Goal: Transaction & Acquisition: Purchase product/service

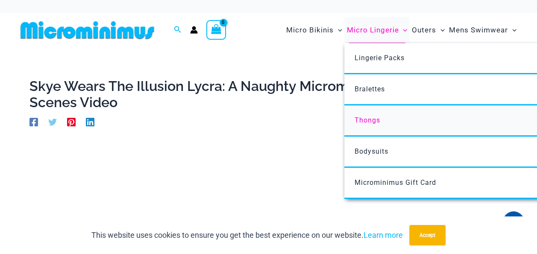
click at [370, 120] on span "Thongs" at bounding box center [367, 120] width 26 height 8
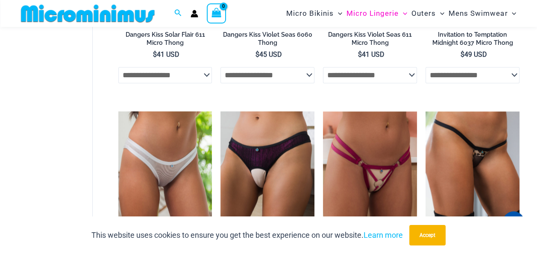
scroll to position [677, 0]
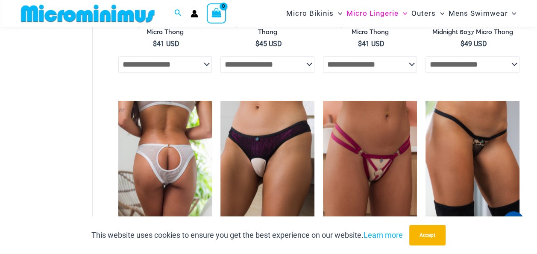
click at [152, 170] on img at bounding box center [165, 171] width 94 height 141
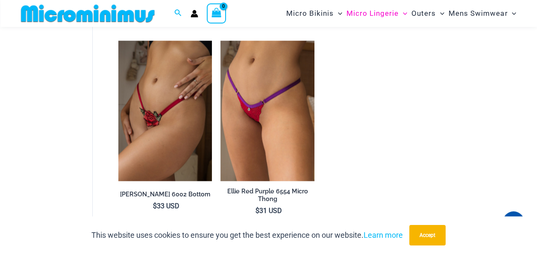
scroll to position [971, 0]
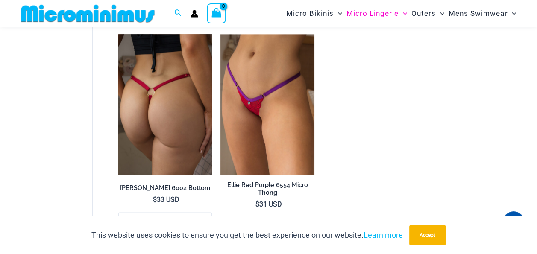
click at [184, 84] on img at bounding box center [165, 104] width 94 height 141
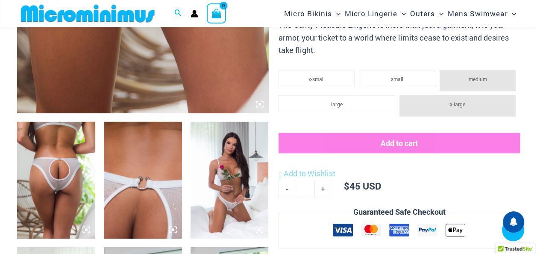
scroll to position [505, 0]
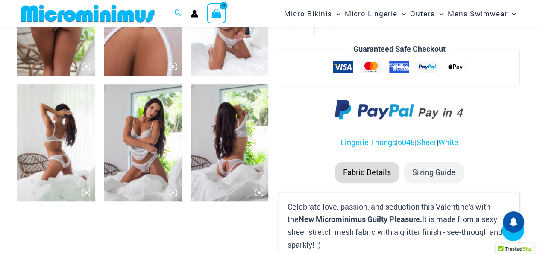
click at [88, 68] on icon at bounding box center [86, 67] width 8 height 8
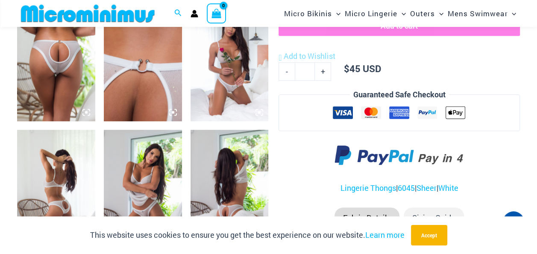
scroll to position [457, 0]
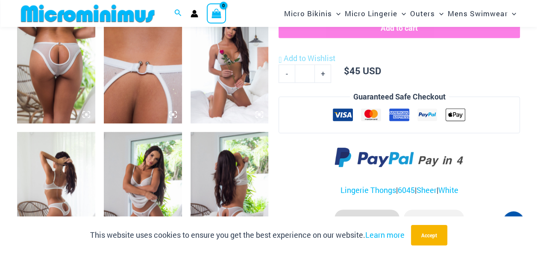
click at [64, 80] on img at bounding box center [56, 64] width 78 height 117
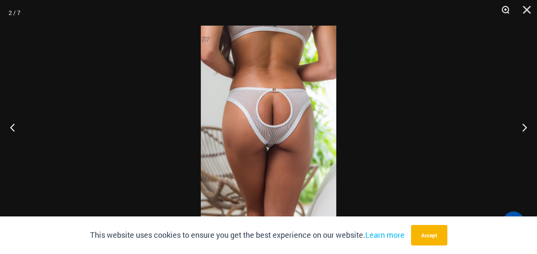
click at [505, 12] on button "Zoom" at bounding box center [502, 13] width 21 height 26
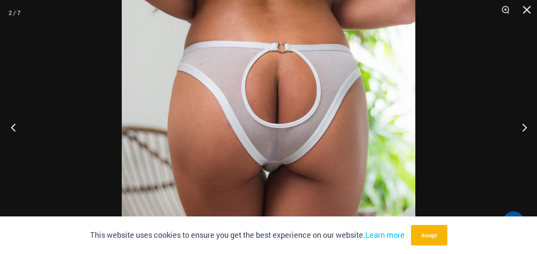
click at [14, 128] on button "Previous" at bounding box center [16, 127] width 32 height 43
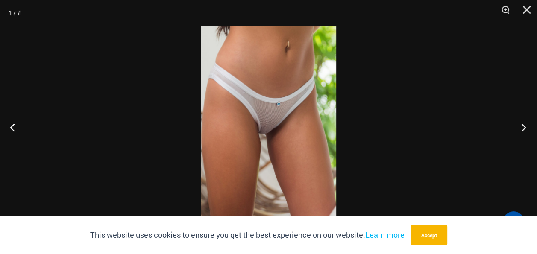
click at [524, 127] on button "Next" at bounding box center [521, 127] width 32 height 43
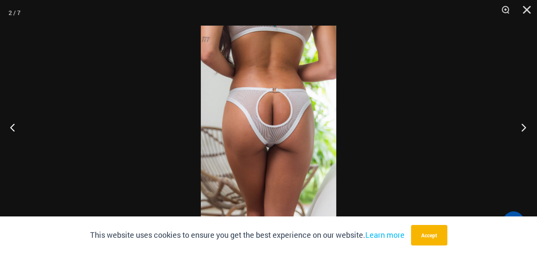
click at [524, 127] on button "Next" at bounding box center [521, 127] width 32 height 43
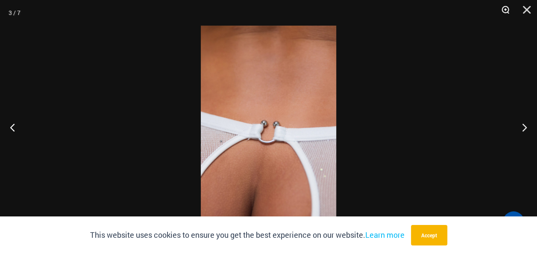
click at [506, 11] on button "Zoom" at bounding box center [502, 13] width 21 height 26
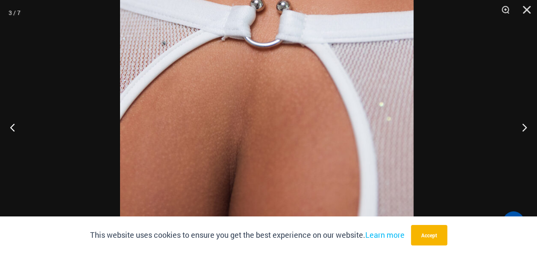
click at [355, 37] on img at bounding box center [266, 12] width 293 height 440
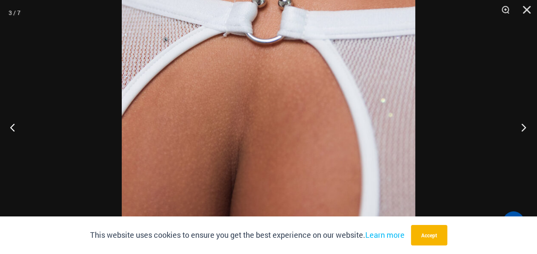
click at [524, 127] on button "Next" at bounding box center [521, 127] width 32 height 43
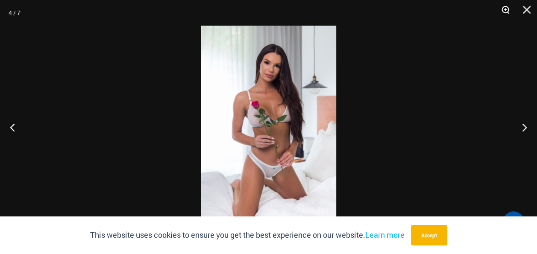
click at [505, 10] on button "Zoom" at bounding box center [502, 13] width 21 height 26
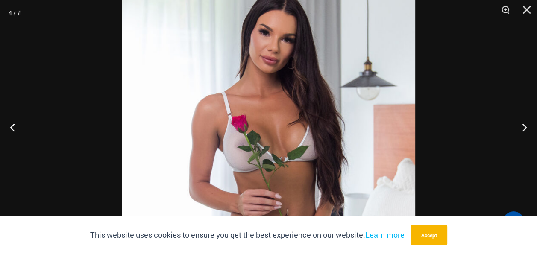
click at [361, 185] on img at bounding box center [268, 172] width 293 height 440
click at [524, 128] on button "Next" at bounding box center [521, 127] width 32 height 43
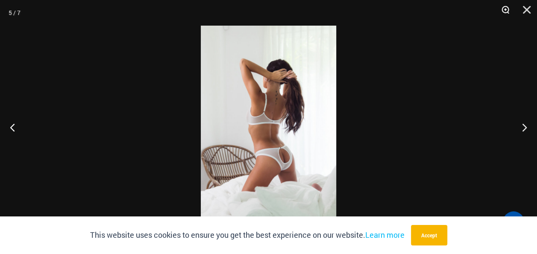
click at [504, 8] on button "Zoom" at bounding box center [502, 13] width 21 height 26
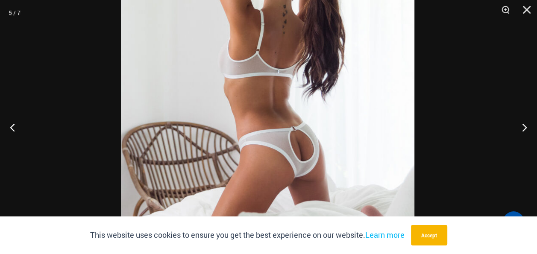
click at [333, 134] on img at bounding box center [267, 83] width 293 height 440
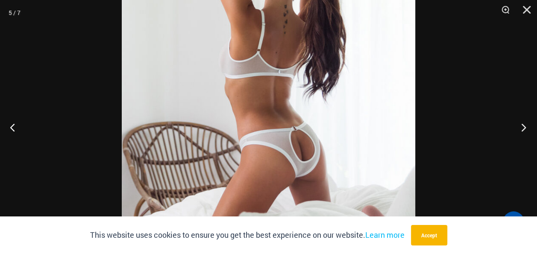
click at [525, 128] on button "Next" at bounding box center [521, 127] width 32 height 43
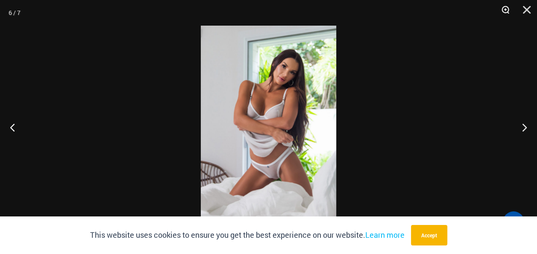
click at [507, 8] on button "Zoom" at bounding box center [502, 13] width 21 height 26
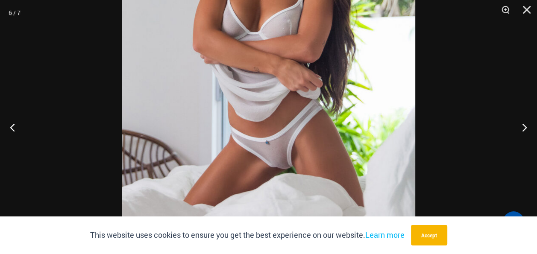
click at [344, 107] on img at bounding box center [268, 56] width 293 height 440
click at [524, 129] on button "Next" at bounding box center [521, 127] width 32 height 43
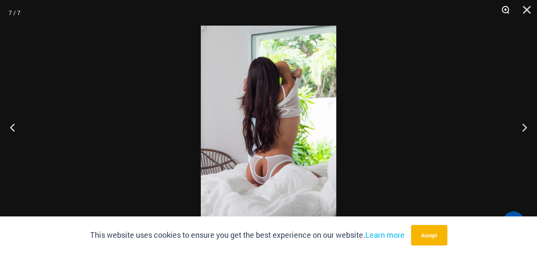
click at [502, 9] on button "Zoom" at bounding box center [502, 13] width 21 height 26
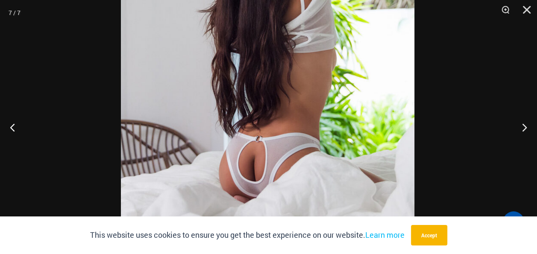
click at [346, 115] on img at bounding box center [267, 73] width 293 height 440
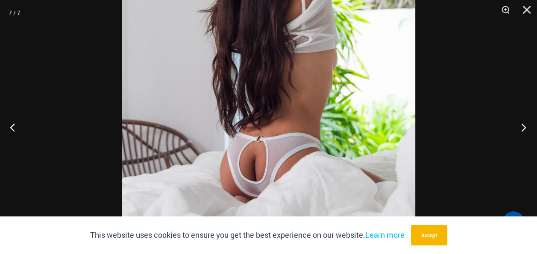
click at [523, 127] on button "Next" at bounding box center [521, 127] width 32 height 43
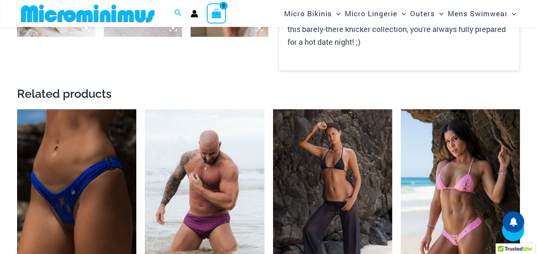
scroll to position [676, 0]
